Goal: Task Accomplishment & Management: Use online tool/utility

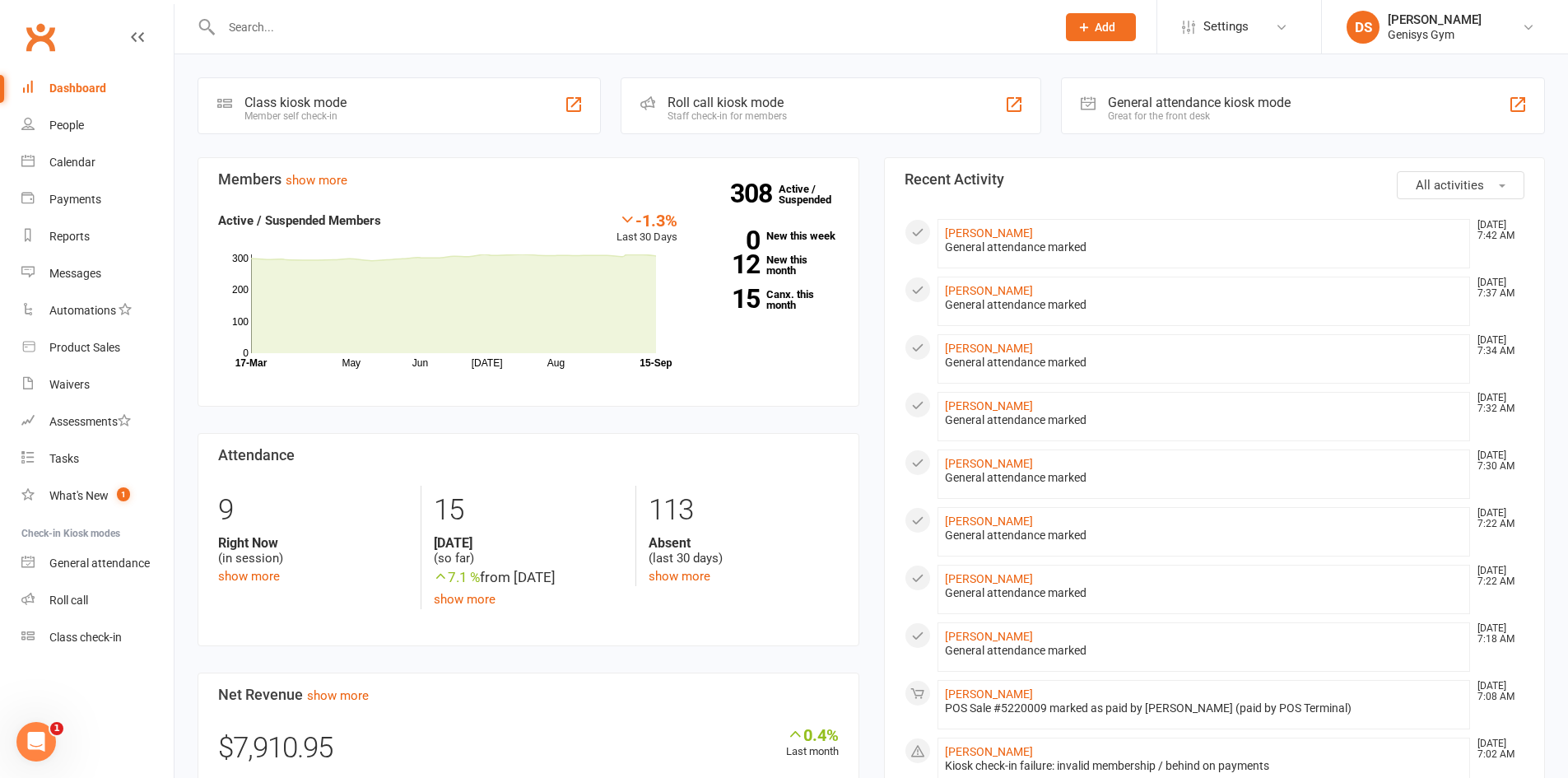
click at [527, 47] on div at bounding box center [621, 27] width 847 height 54
click at [504, 29] on input "text" at bounding box center [630, 27] width 828 height 23
click at [1160, 134] on div "General attendance kiosk mode Great for the front desk" at bounding box center [1302, 105] width 484 height 57
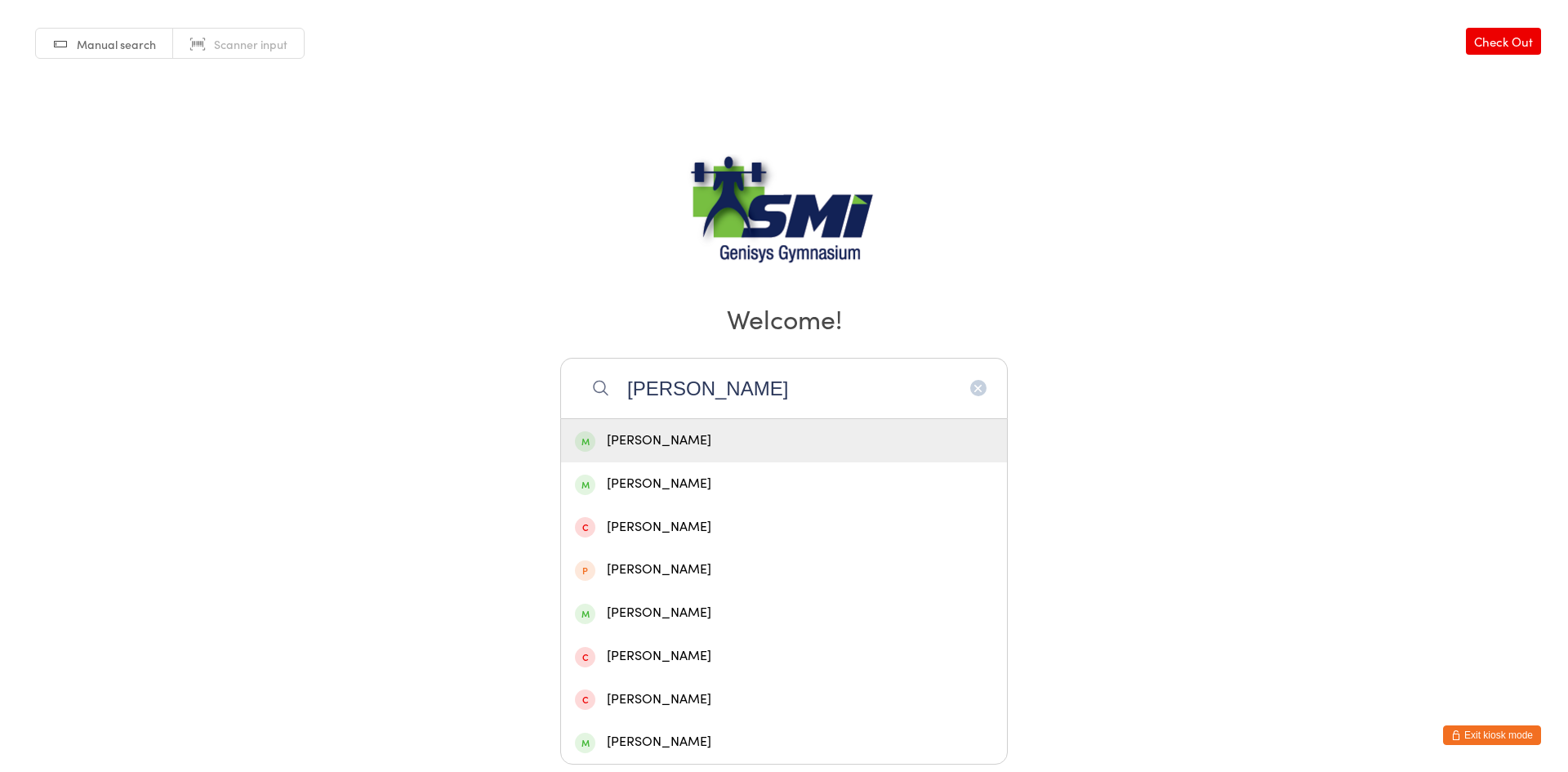
type input "lynette"
click at [692, 443] on div "Lynette Lane" at bounding box center [784, 440] width 418 height 22
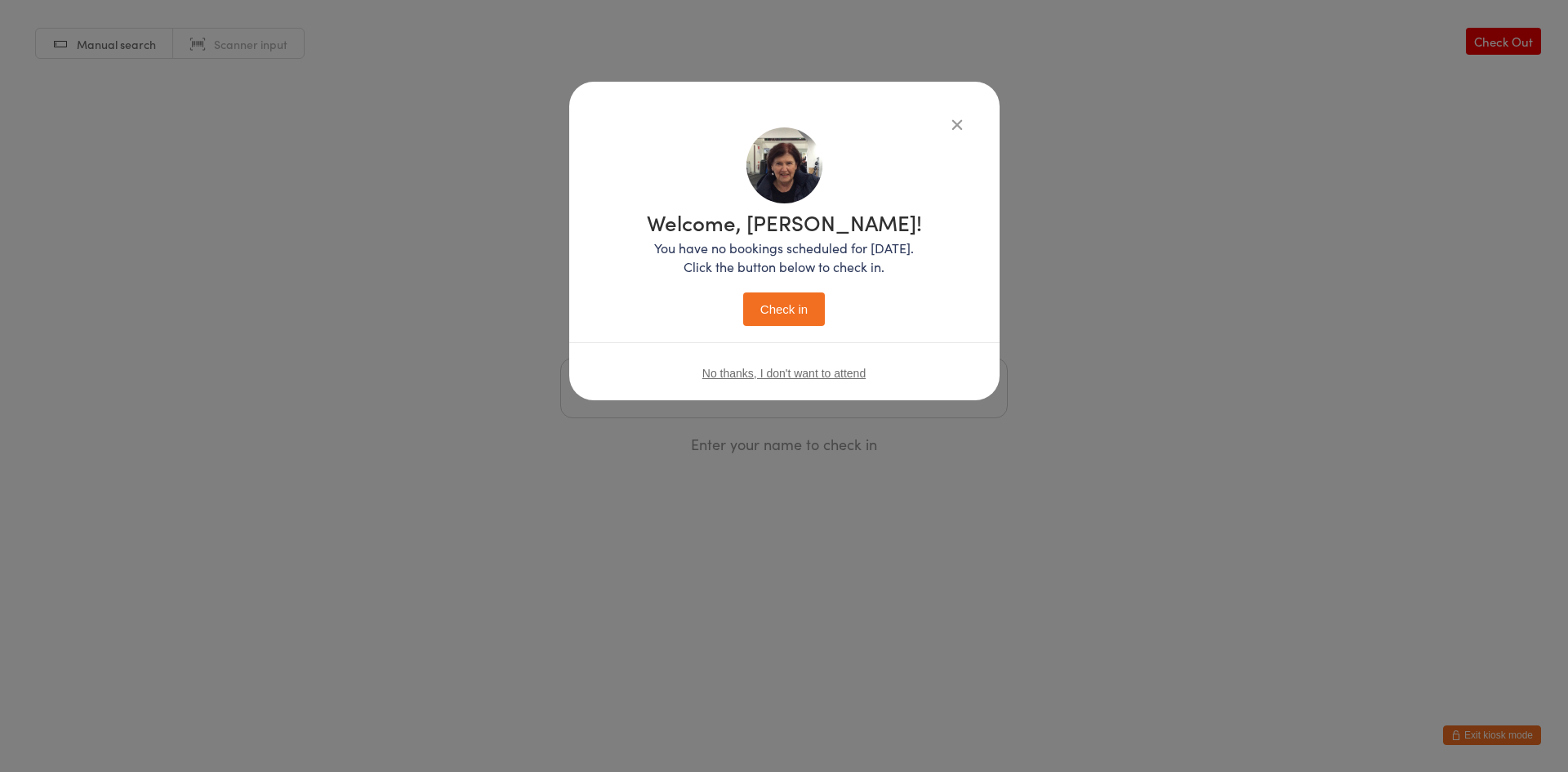
click at [775, 225] on h1 "Welcome, Lynette!" at bounding box center [784, 222] width 275 height 21
click at [798, 307] on button "Check in" at bounding box center [784, 309] width 82 height 33
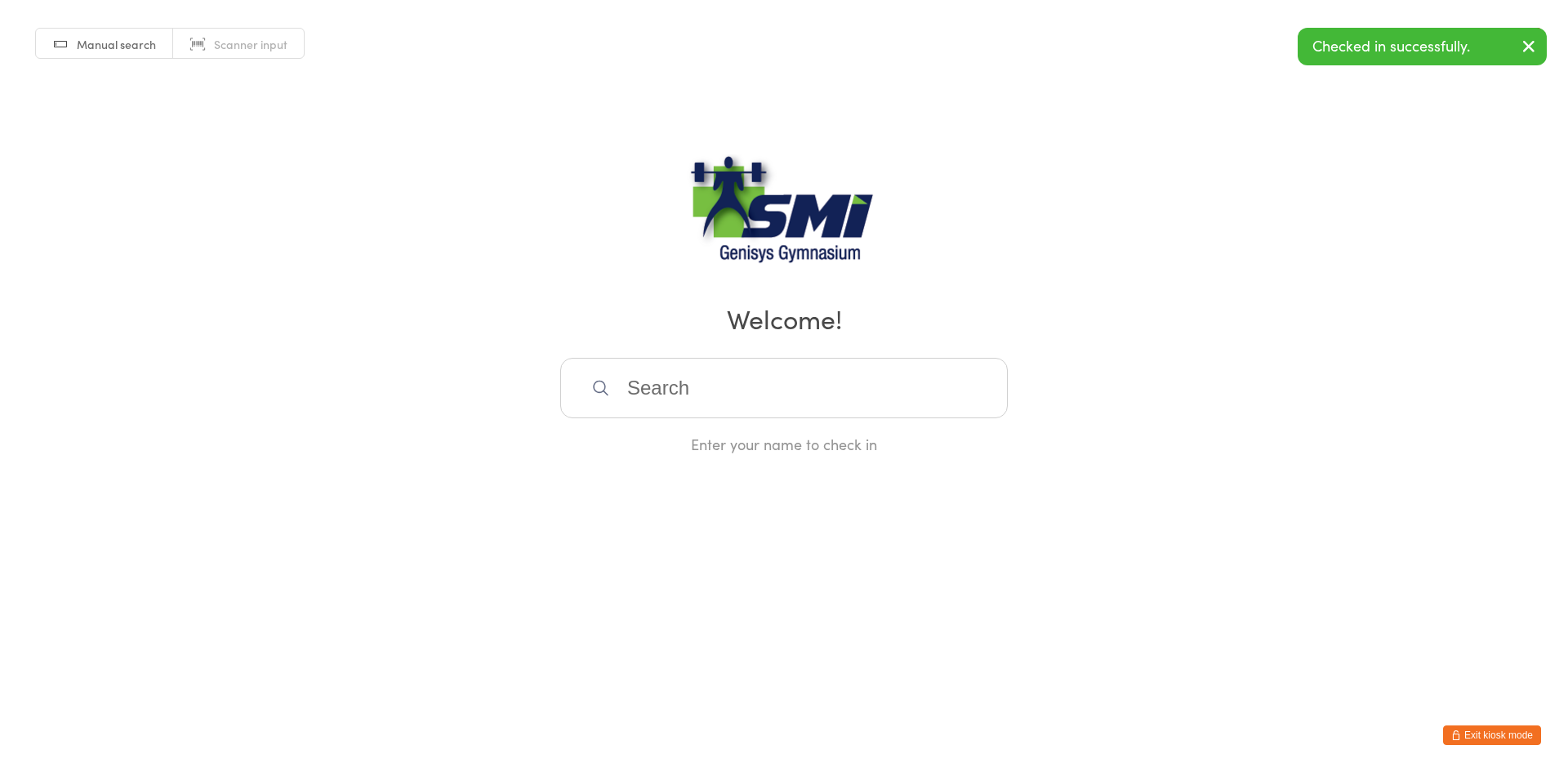
click at [1457, 738] on icon "button" at bounding box center [1456, 735] width 10 height 10
